Goal: Task Accomplishment & Management: Use online tool/utility

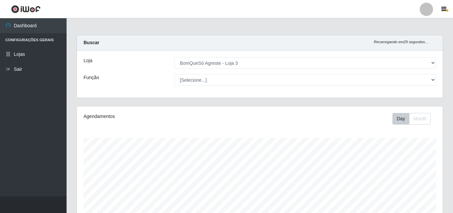
select select "215"
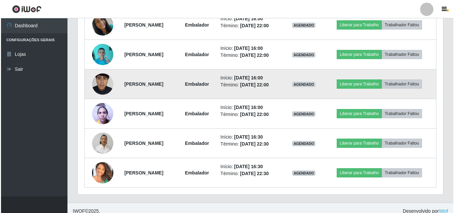
scroll to position [288, 0]
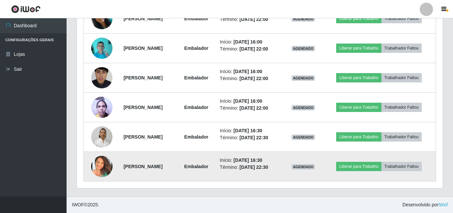
click at [95, 164] on img at bounding box center [101, 166] width 21 height 21
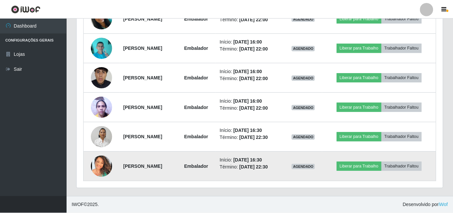
scroll to position [138, 362]
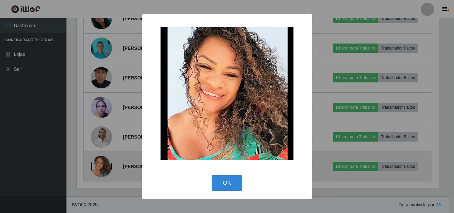
click at [95, 164] on div "× OK Cancel" at bounding box center [227, 106] width 454 height 213
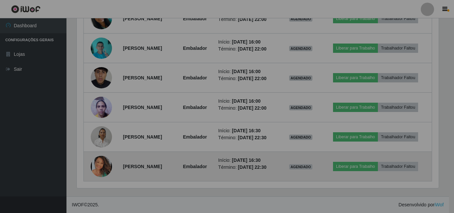
scroll to position [138, 366]
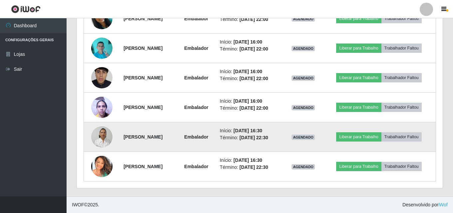
click at [99, 135] on img at bounding box center [101, 137] width 21 height 28
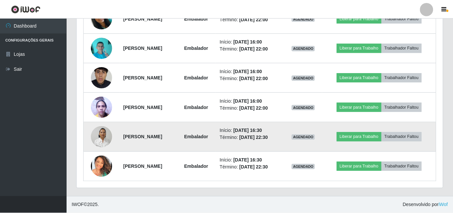
scroll to position [138, 362]
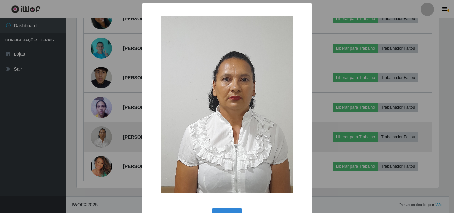
click at [99, 135] on div "× OK Cancel" at bounding box center [227, 106] width 454 height 213
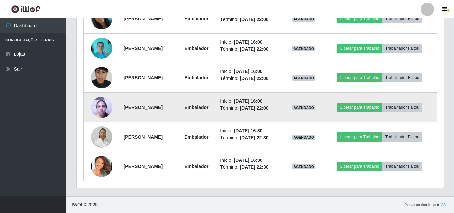
scroll to position [138, 366]
click at [97, 107] on img at bounding box center [101, 107] width 21 height 28
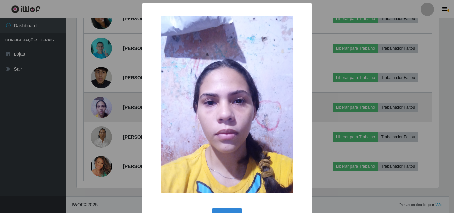
click at [97, 107] on div "× OK Cancel" at bounding box center [227, 106] width 454 height 213
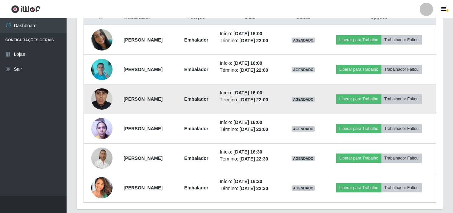
scroll to position [254, 0]
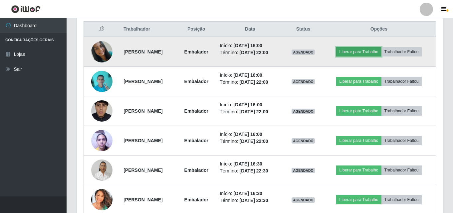
click at [363, 51] on button "Liberar para Trabalho" at bounding box center [358, 51] width 45 height 9
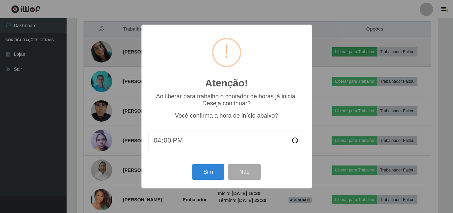
scroll to position [138, 362]
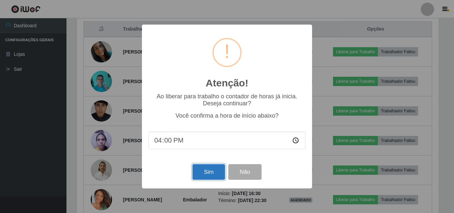
click at [206, 171] on button "Sim" at bounding box center [209, 172] width 32 height 16
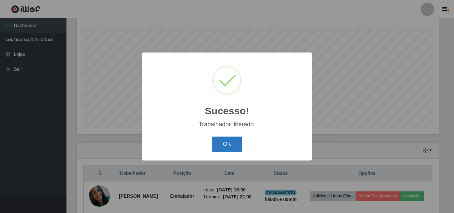
click at [225, 144] on button "OK" at bounding box center [227, 145] width 31 height 16
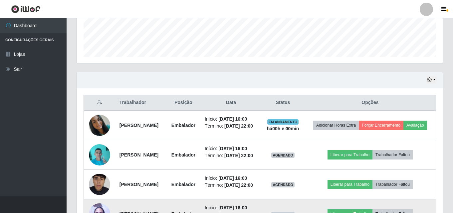
scroll to position [276, 0]
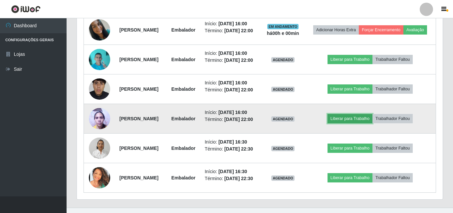
click at [353, 123] on button "Liberar para Trabalho" at bounding box center [349, 118] width 45 height 9
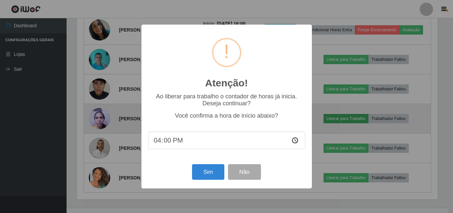
scroll to position [138, 362]
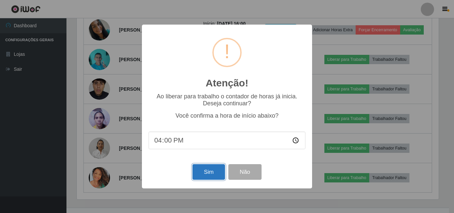
click at [213, 176] on button "Sim" at bounding box center [209, 172] width 32 height 16
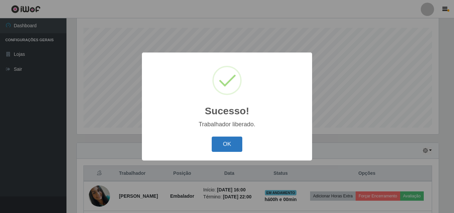
click at [237, 144] on button "OK" at bounding box center [227, 145] width 31 height 16
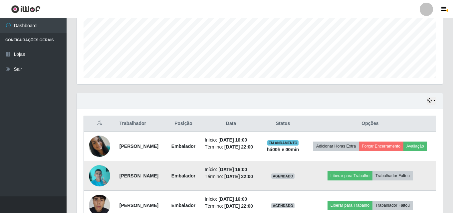
scroll to position [243, 0]
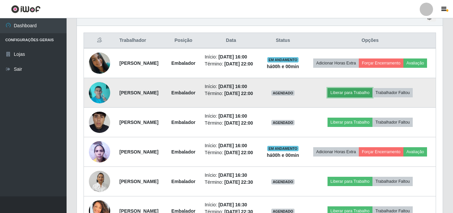
click at [365, 97] on button "Liberar para Trabalho" at bounding box center [349, 92] width 45 height 9
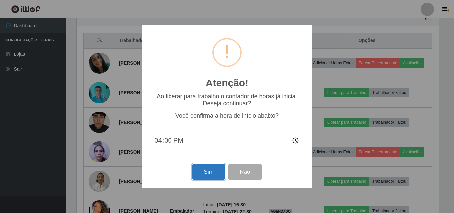
click at [202, 176] on button "Sim" at bounding box center [209, 172] width 32 height 16
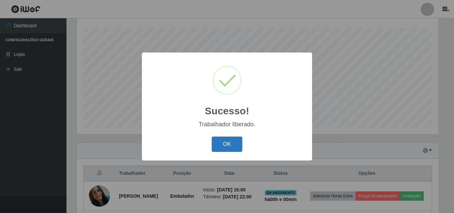
click at [225, 142] on button "OK" at bounding box center [227, 145] width 31 height 16
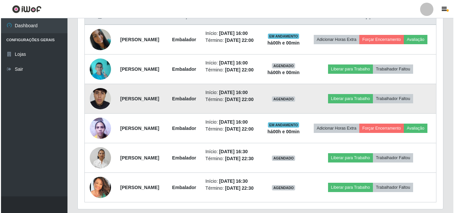
scroll to position [276, 0]
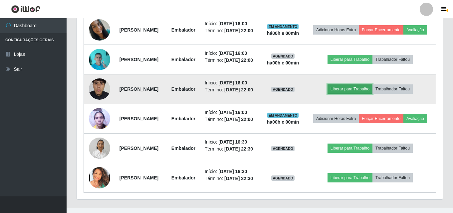
click at [355, 94] on button "Liberar para Trabalho" at bounding box center [349, 88] width 45 height 9
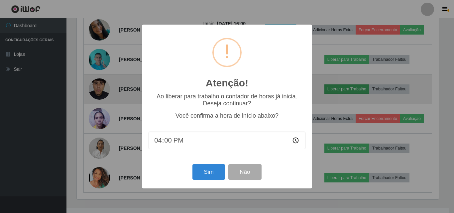
scroll to position [0, 0]
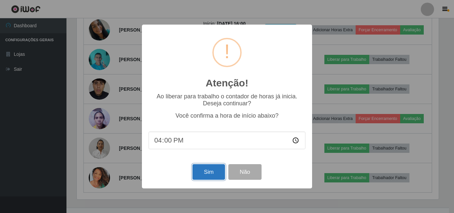
click at [201, 166] on button "Sim" at bounding box center [209, 172] width 32 height 16
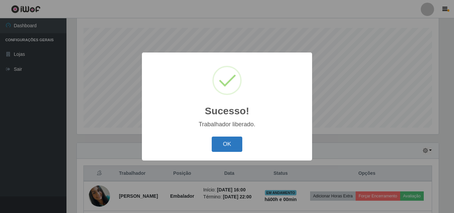
click at [233, 141] on button "OK" at bounding box center [227, 145] width 31 height 16
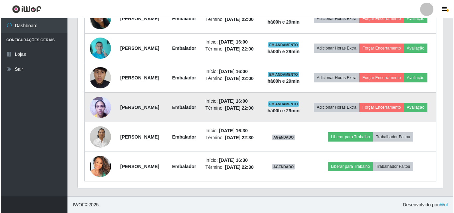
scroll to position [318, 0]
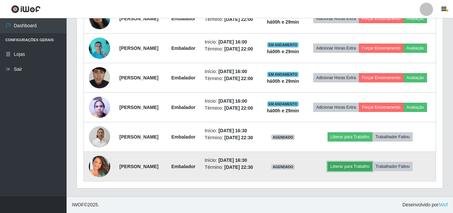
click at [358, 163] on button "Liberar para Trabalho" at bounding box center [349, 166] width 45 height 9
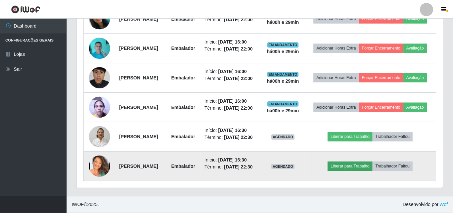
scroll to position [138, 362]
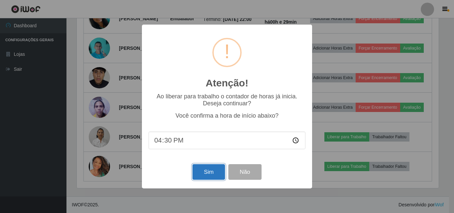
click at [207, 173] on button "Sim" at bounding box center [209, 172] width 32 height 16
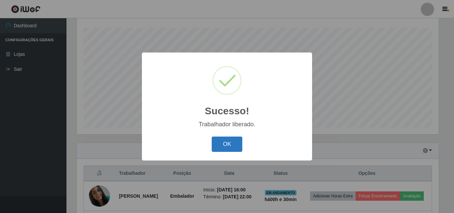
click at [228, 145] on button "OK" at bounding box center [227, 145] width 31 height 16
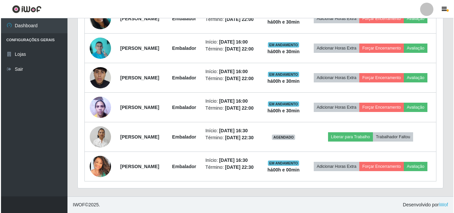
scroll to position [318, 0]
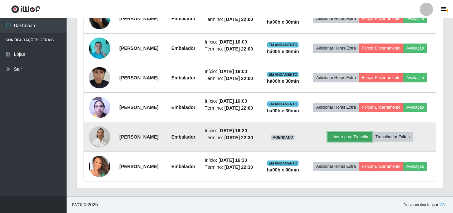
click at [363, 132] on button "Liberar para Trabalho" at bounding box center [349, 136] width 45 height 9
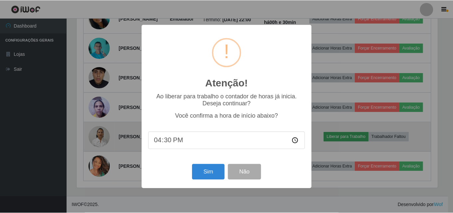
scroll to position [138, 362]
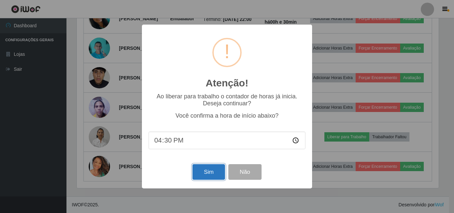
click at [208, 177] on button "Sim" at bounding box center [209, 172] width 32 height 16
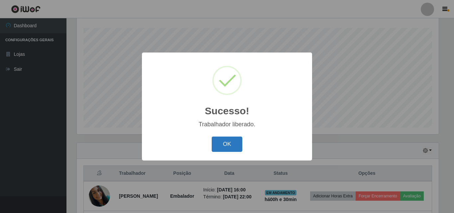
drag, startPoint x: 220, startPoint y: 142, endPoint x: 223, endPoint y: 140, distance: 3.6
click at [220, 141] on button "OK" at bounding box center [227, 145] width 31 height 16
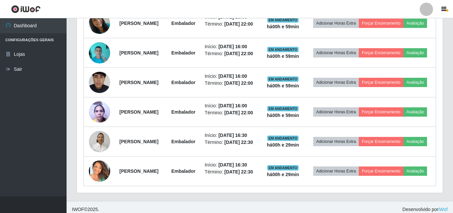
scroll to position [284, 0]
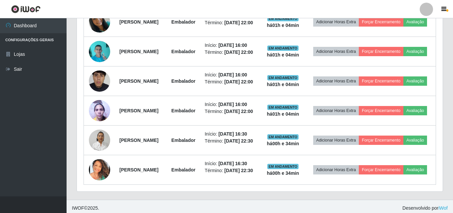
click at [446, 64] on div "Hoje 1 dia 3 dias 1 Semana Não encerrados Trabalhador Posição Data Status Opçõe…" at bounding box center [260, 84] width 376 height 232
